Goal: Book appointment/travel/reservation

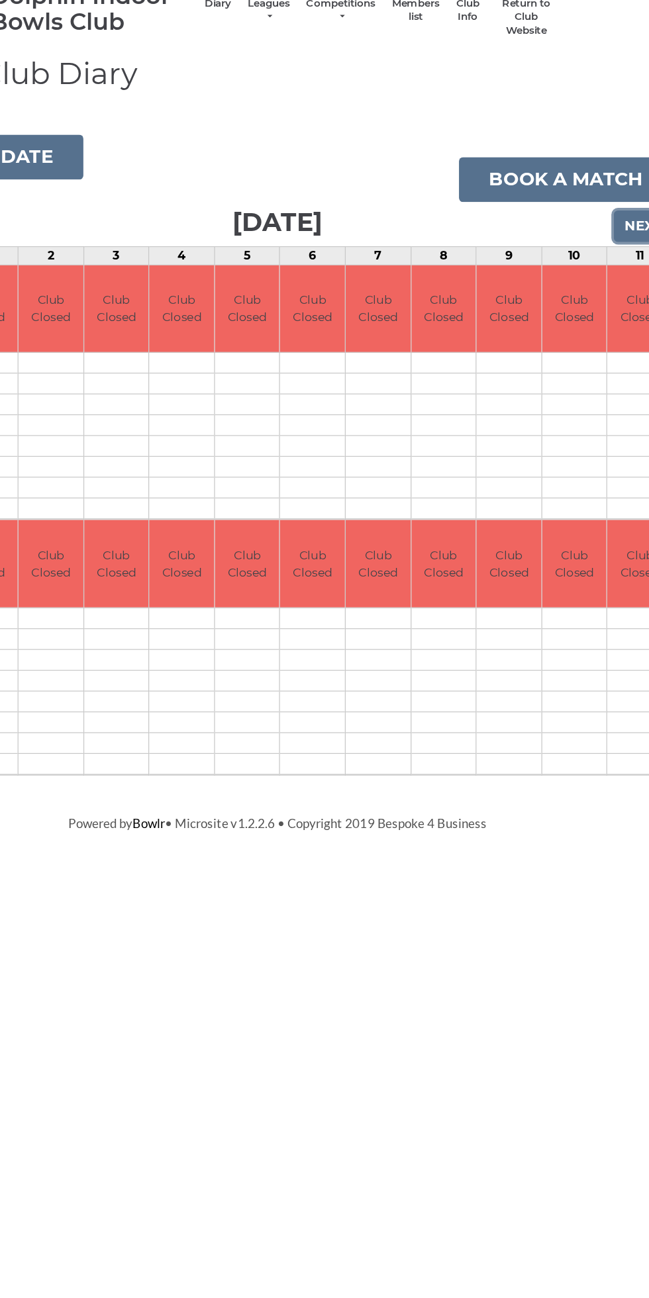
click at [614, 253] on input "Next" at bounding box center [615, 258] width 47 height 25
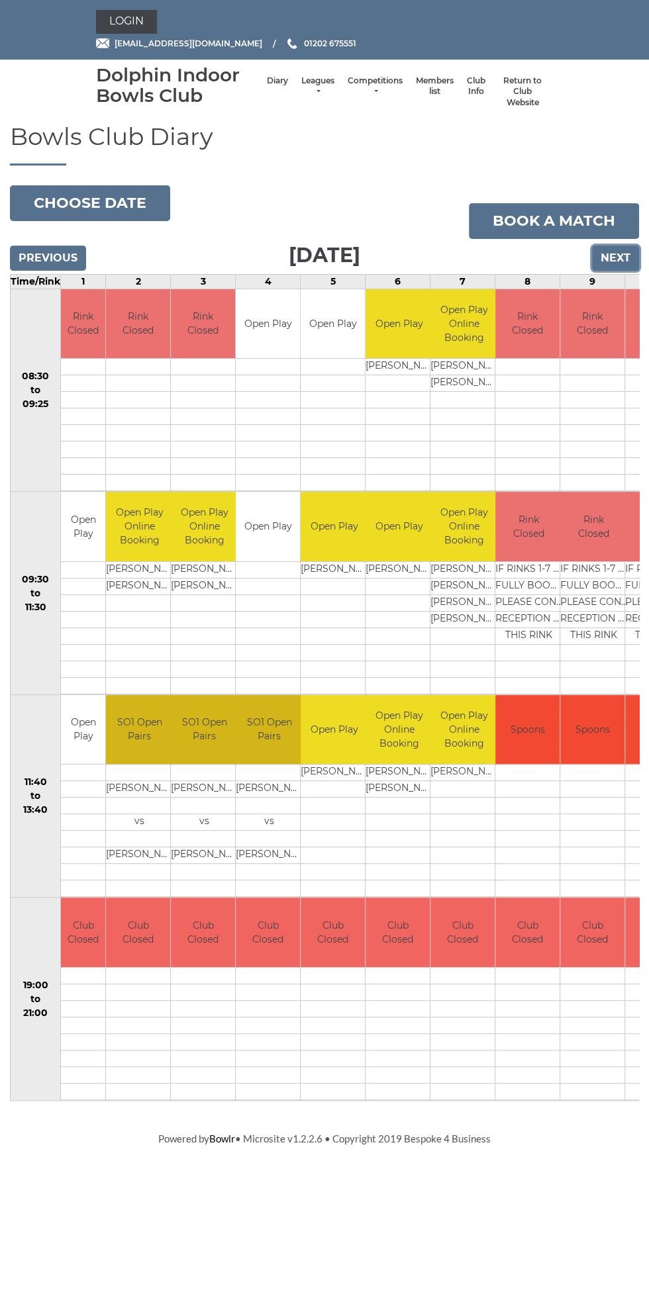
click at [629, 262] on input "Next" at bounding box center [615, 258] width 47 height 25
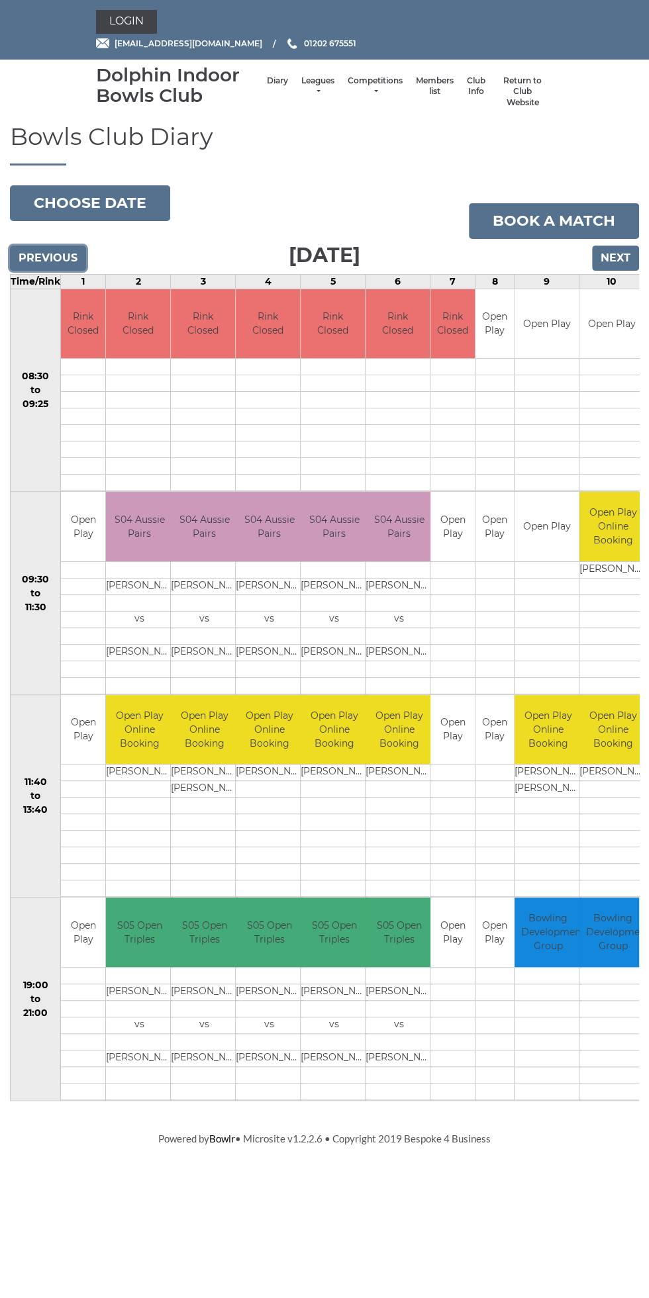
click at [39, 255] on input "Previous" at bounding box center [48, 258] width 76 height 25
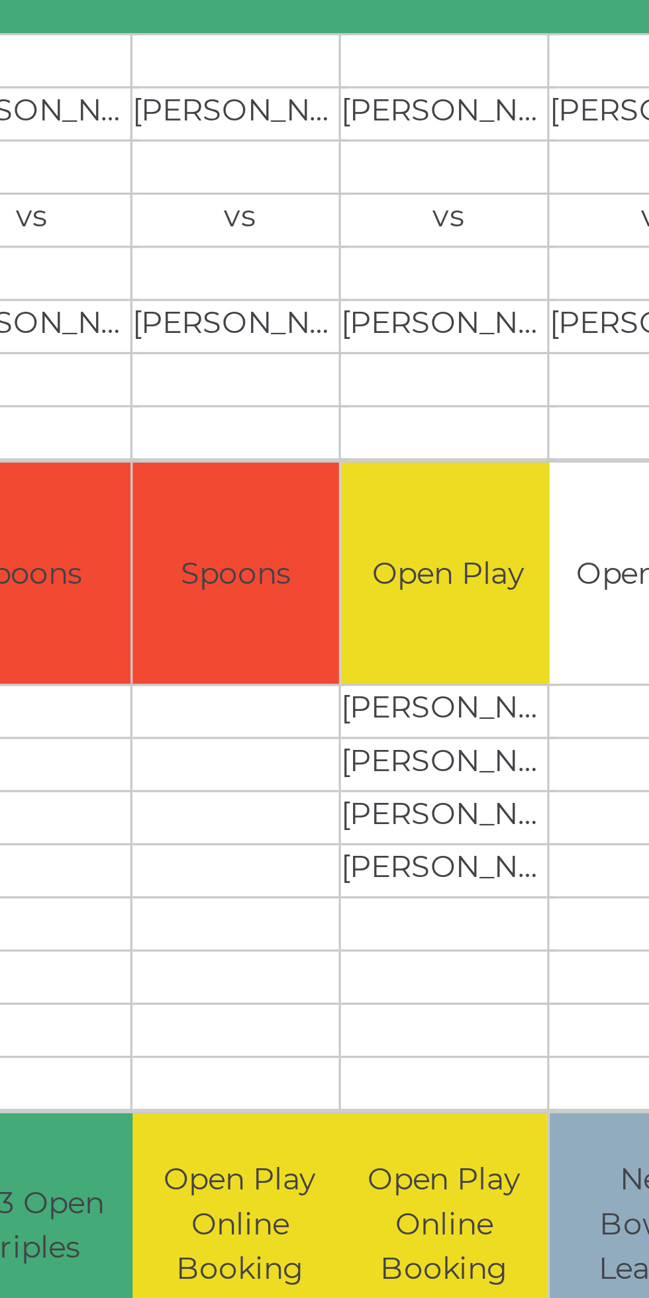
scroll to position [0, 132]
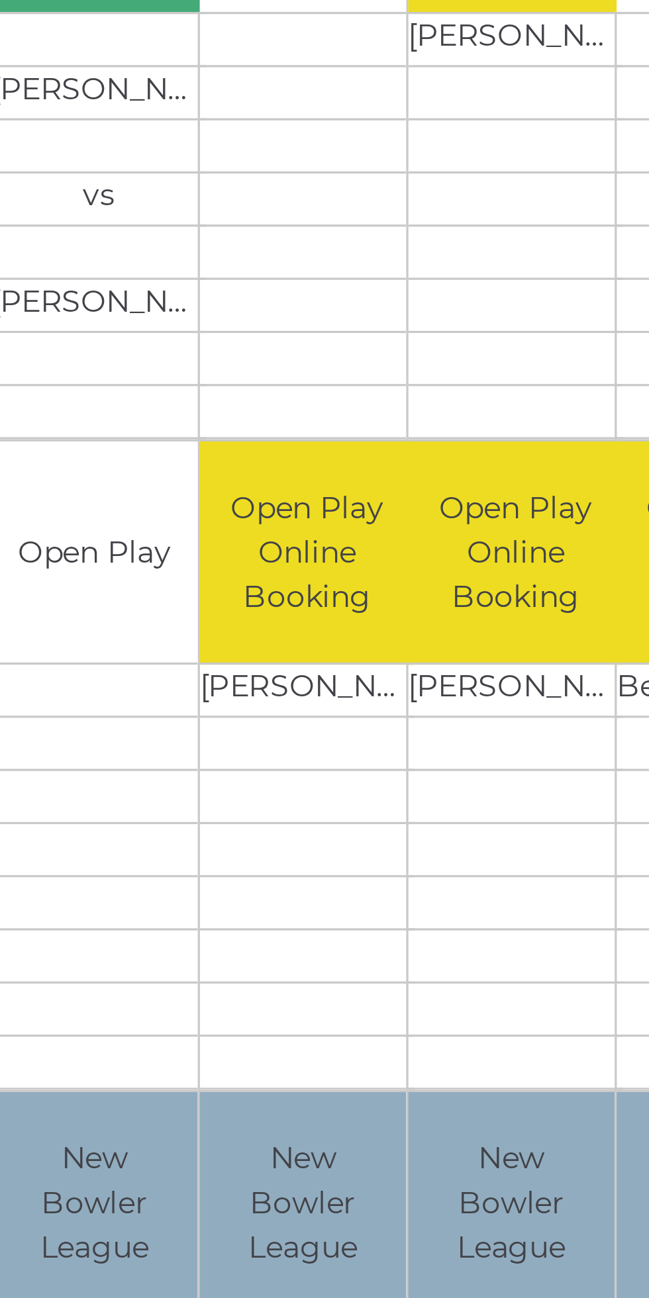
click at [519, 818] on td at bounding box center [545, 822] width 67 height 17
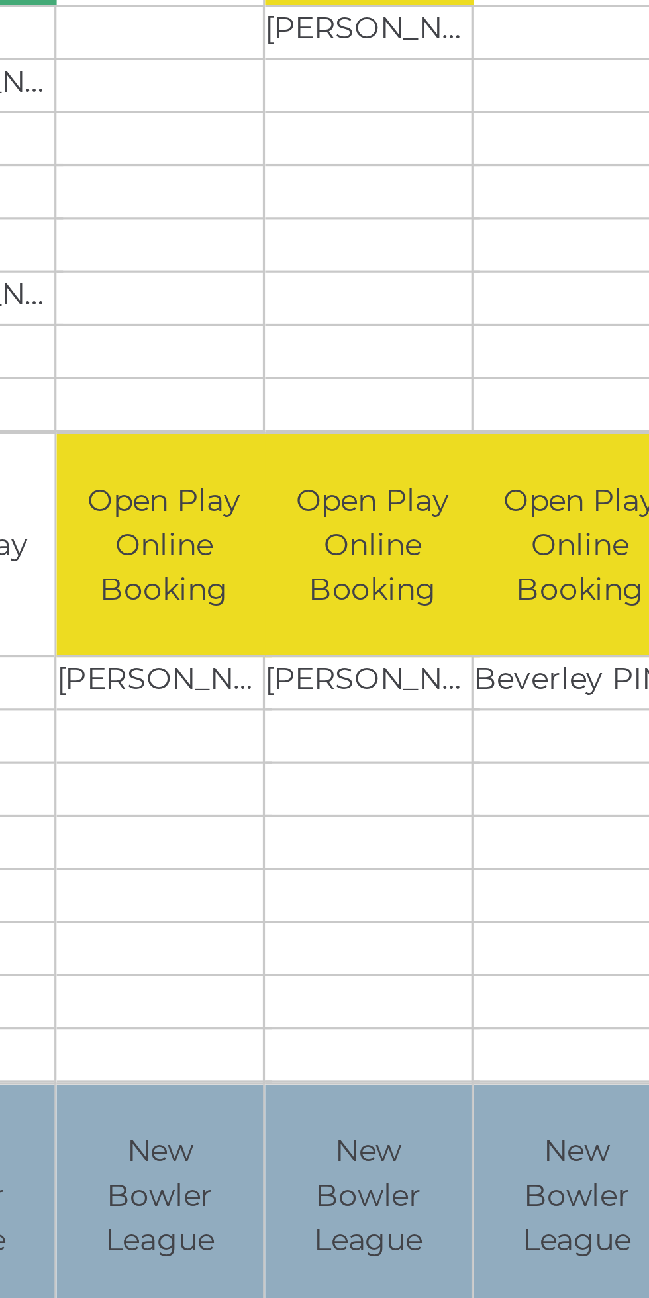
click at [588, 743] on td "Open Play Online Booking" at bounding box center [610, 730] width 66 height 70
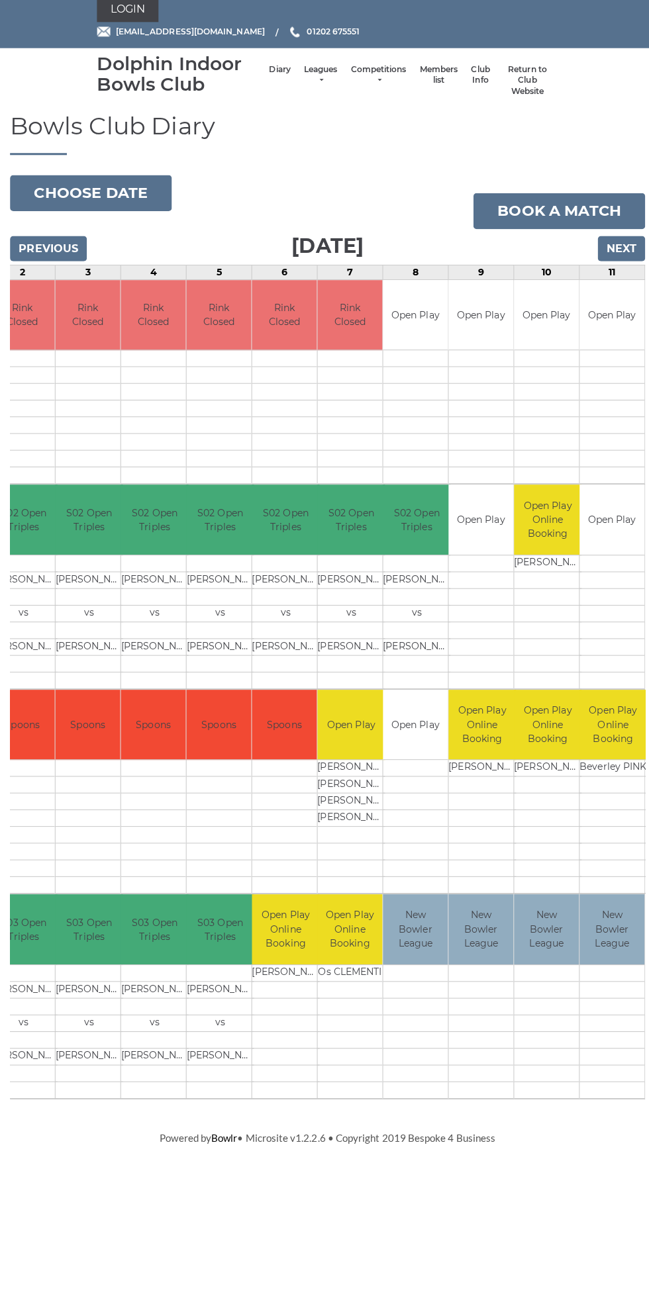
scroll to position [0, 0]
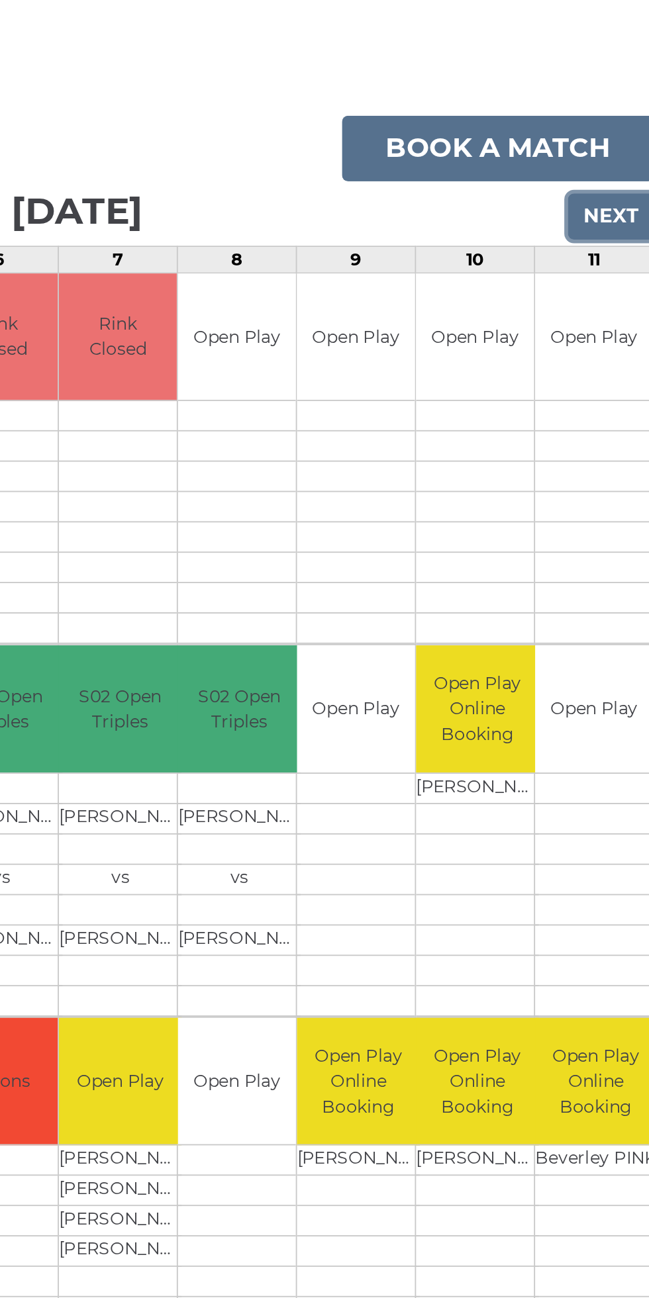
click at [626, 261] on input "Next" at bounding box center [615, 258] width 47 height 25
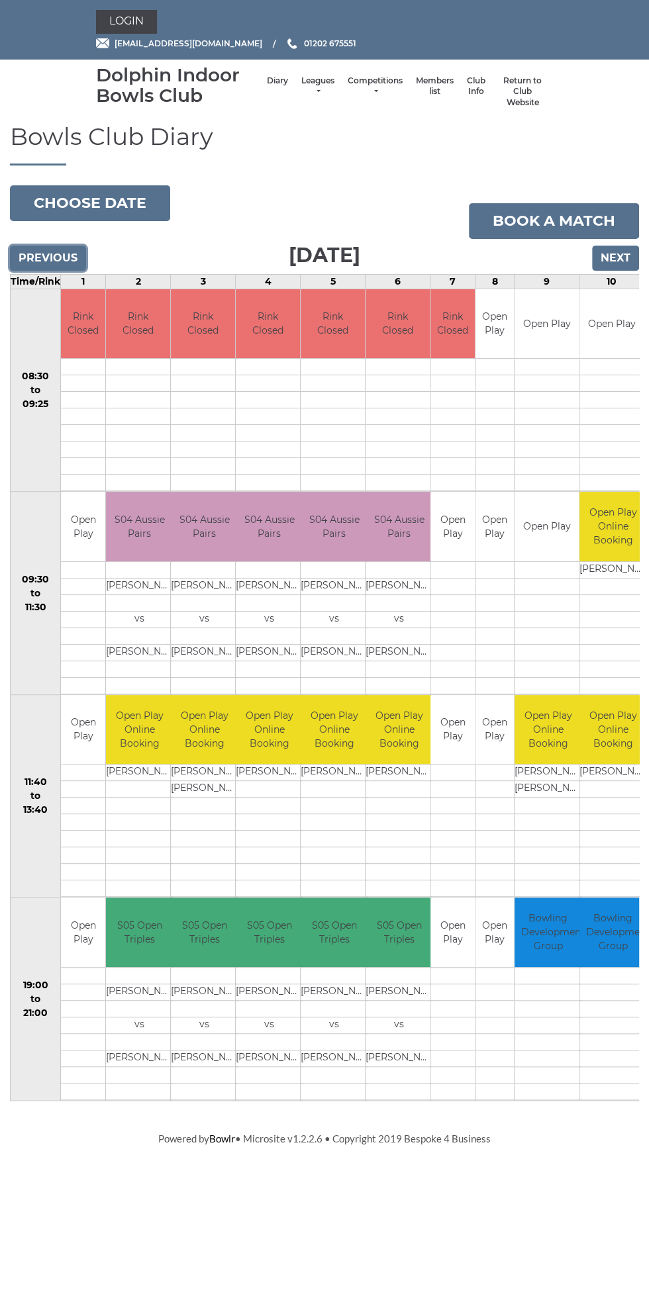
click at [73, 263] on input "Previous" at bounding box center [48, 258] width 76 height 25
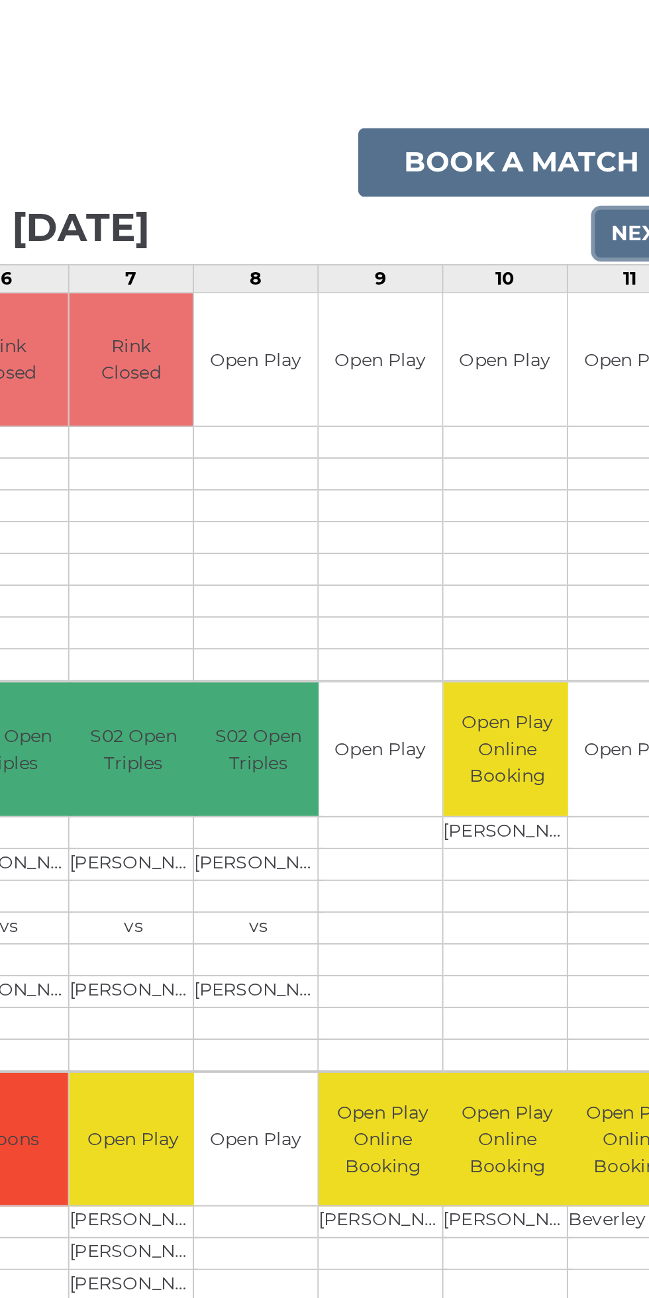
click at [607, 257] on input "Next" at bounding box center [615, 258] width 47 height 25
